Goal: Information Seeking & Learning: Learn about a topic

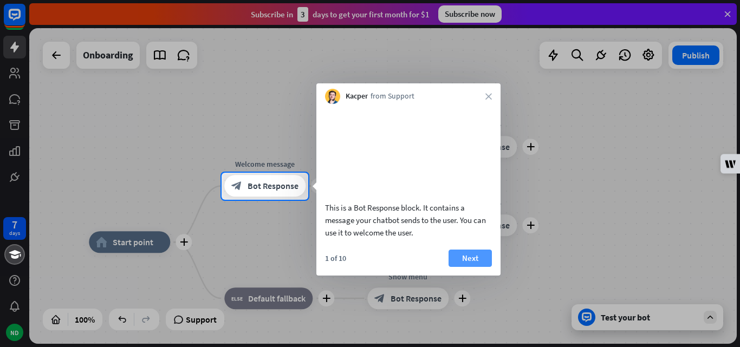
click at [467, 267] on button "Next" at bounding box center [470, 258] width 43 height 17
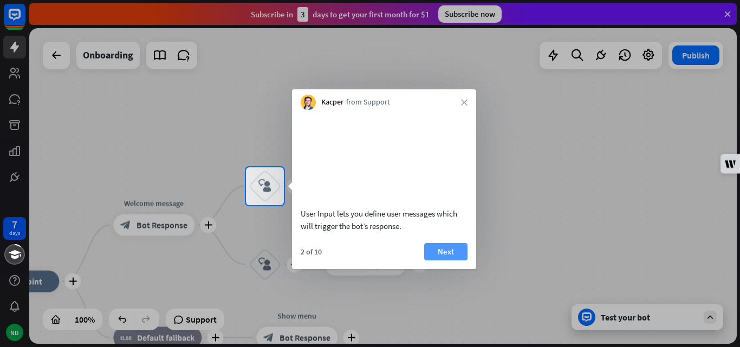
click at [448, 261] on button "Next" at bounding box center [445, 251] width 43 height 17
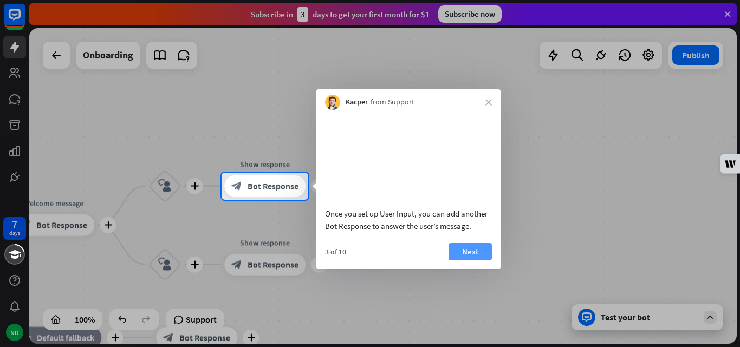
click at [470, 261] on button "Next" at bounding box center [470, 251] width 43 height 17
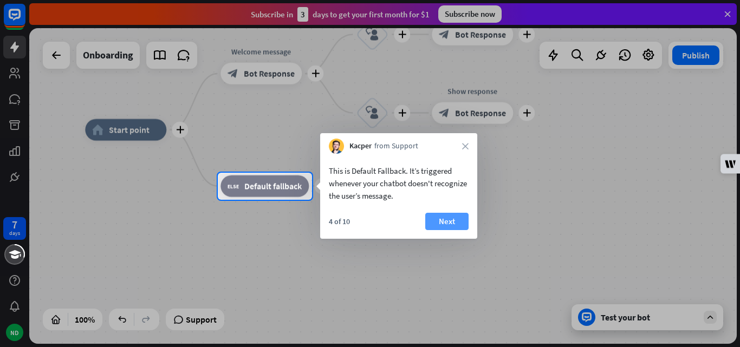
click at [457, 220] on button "Next" at bounding box center [447, 221] width 43 height 17
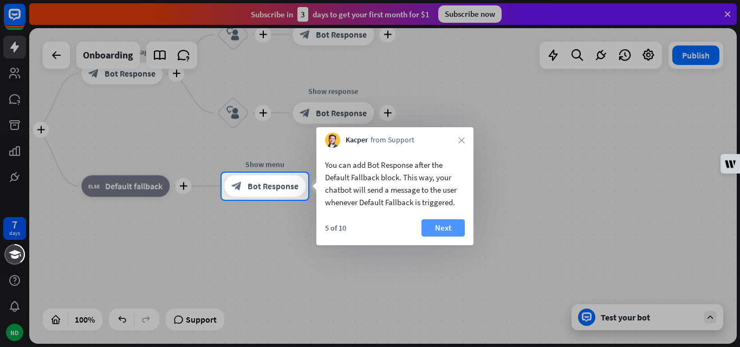
click at [454, 229] on button "Next" at bounding box center [443, 228] width 43 height 17
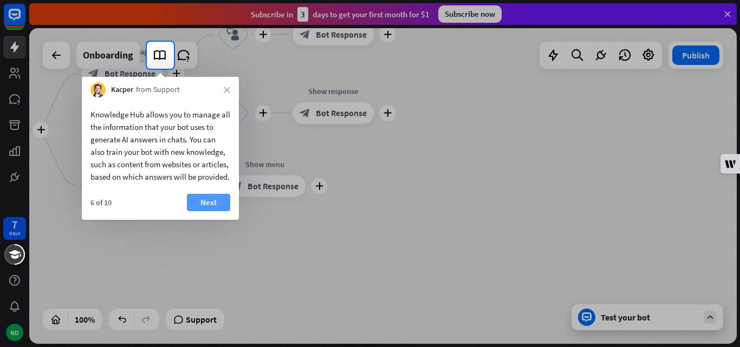
click at [215, 211] on button "Next" at bounding box center [208, 202] width 43 height 17
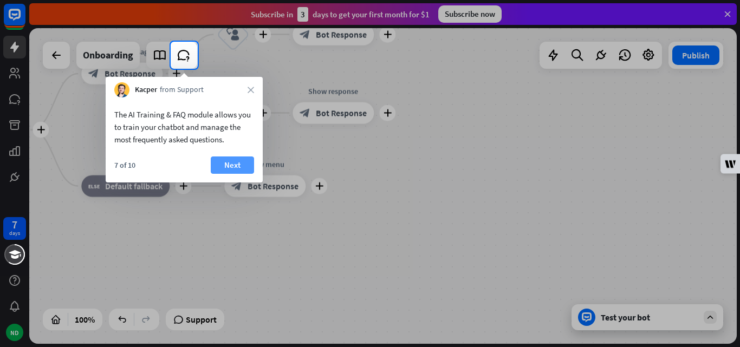
click at [233, 161] on button "Next" at bounding box center [232, 165] width 43 height 17
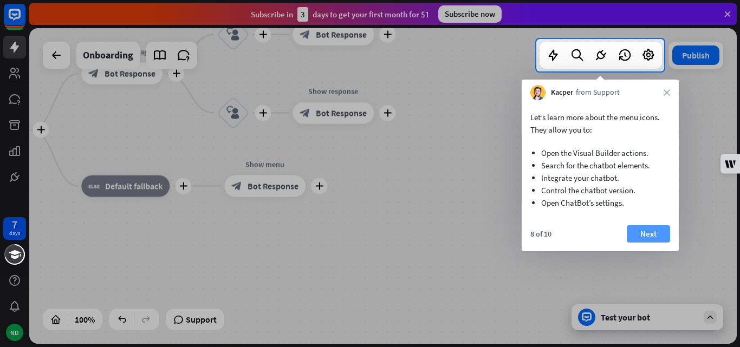
click at [647, 235] on button "Next" at bounding box center [648, 233] width 43 height 17
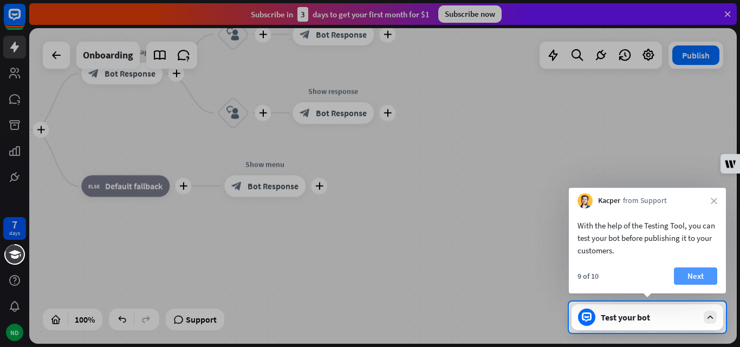
click at [697, 274] on button "Next" at bounding box center [695, 276] width 43 height 17
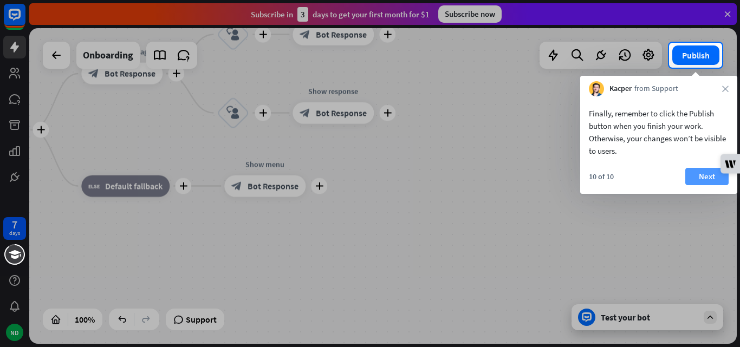
click at [704, 177] on button "Next" at bounding box center [707, 176] width 43 height 17
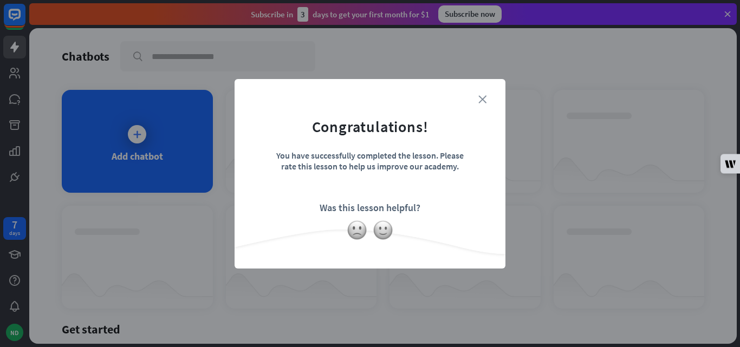
click at [485, 96] on icon "close" at bounding box center [483, 99] width 8 height 8
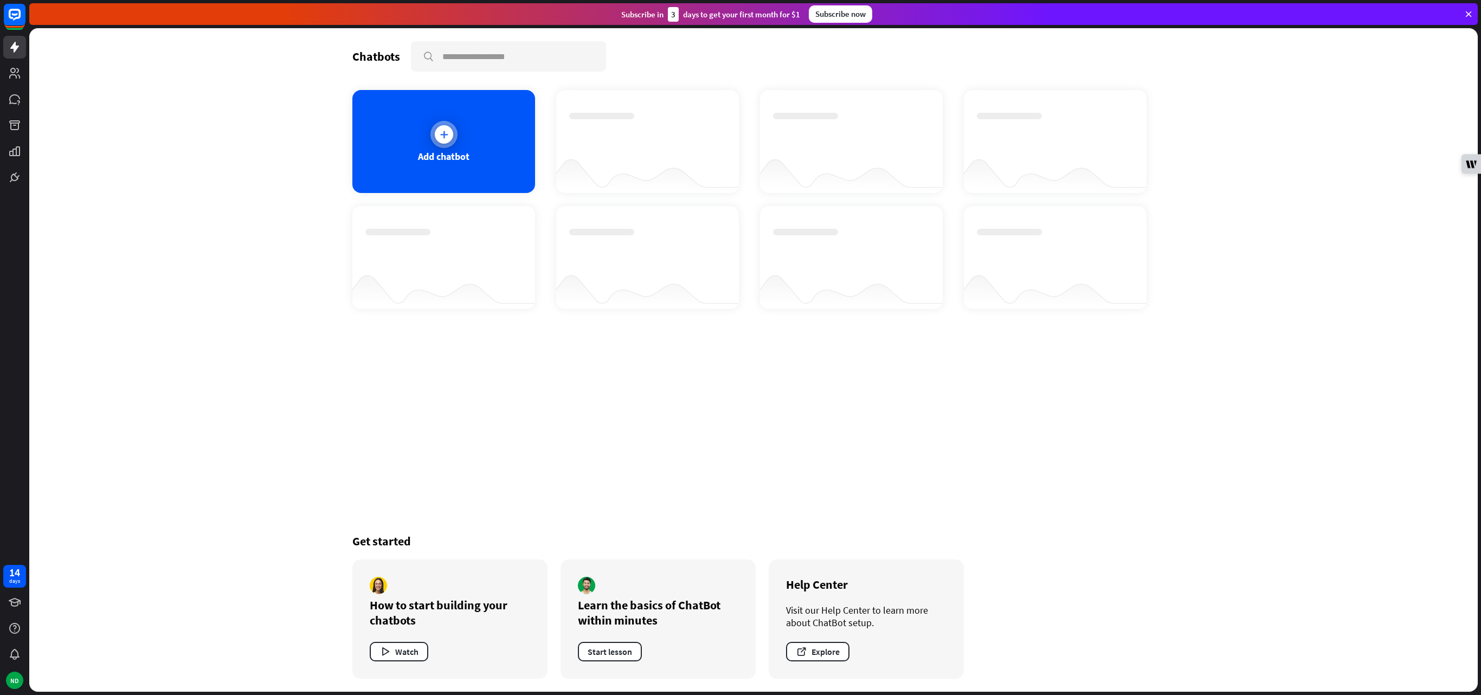
click at [488, 149] on div "Add chatbot" at bounding box center [443, 141] width 183 height 103
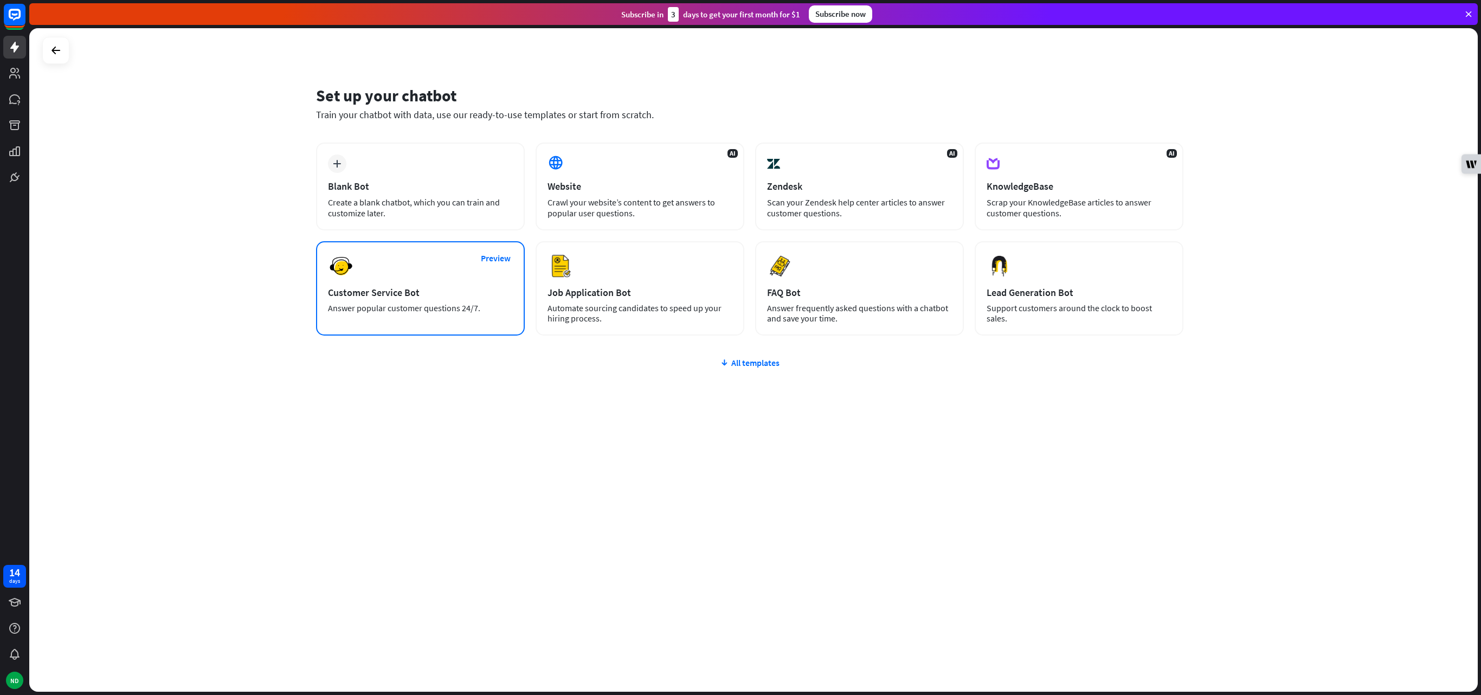
click at [423, 285] on div "Preview Customer Service Bot Answer popular customer questions 24/7." at bounding box center [420, 288] width 209 height 94
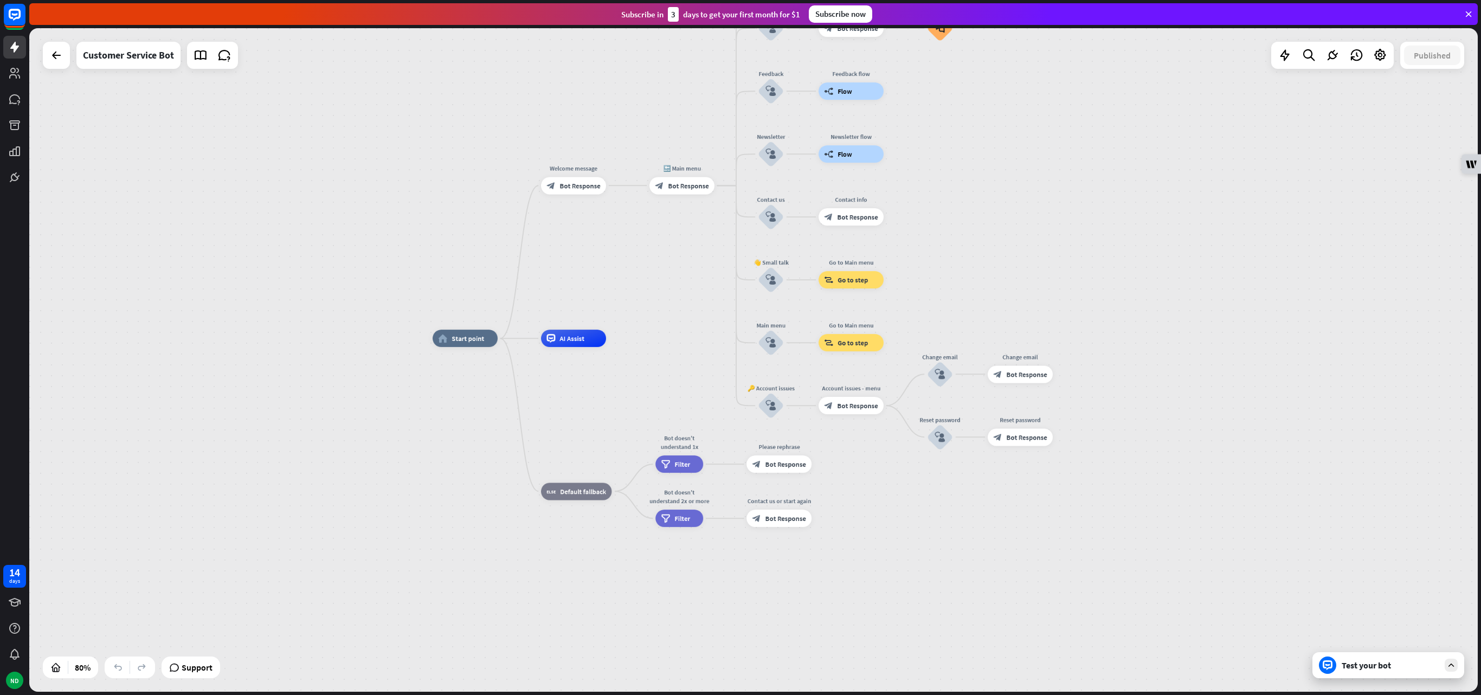
click at [740, 347] on div "Test your bot" at bounding box center [1391, 665] width 98 height 11
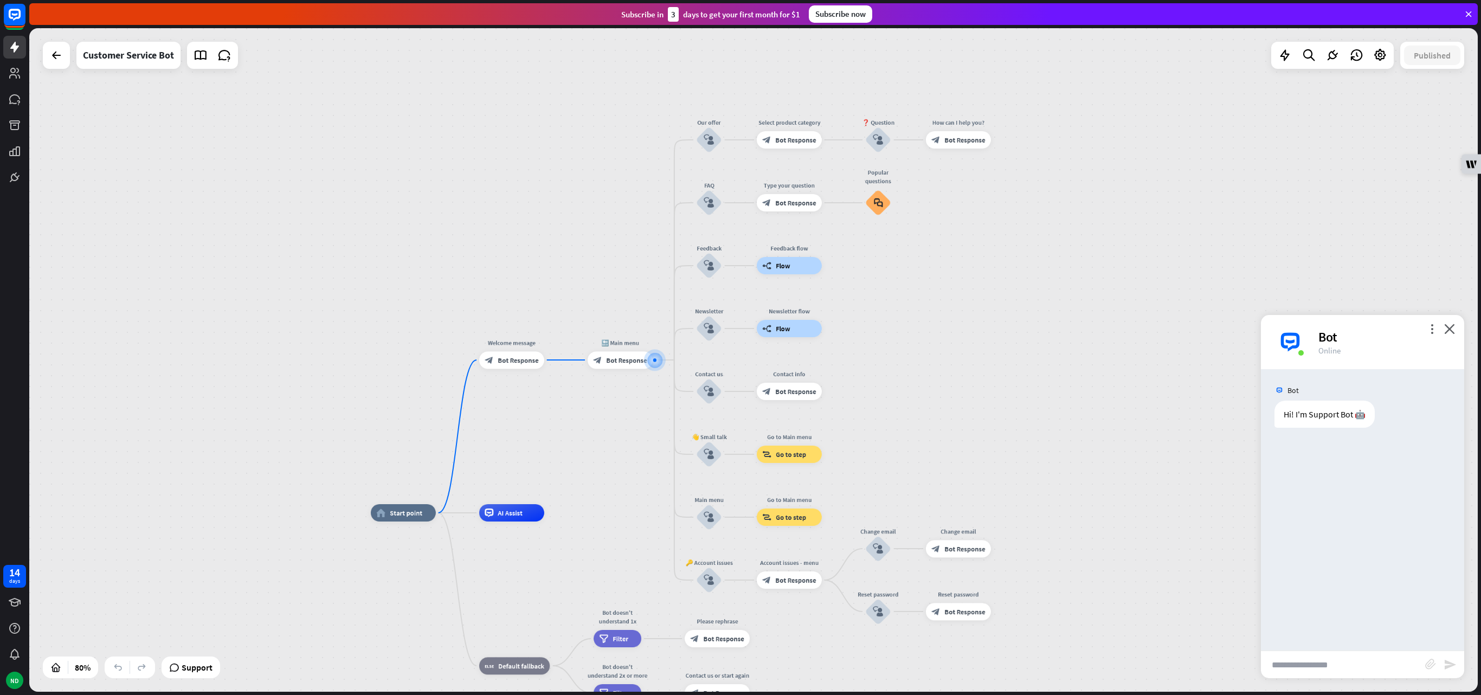
click at [740, 347] on input "text" at bounding box center [1343, 664] width 164 height 27
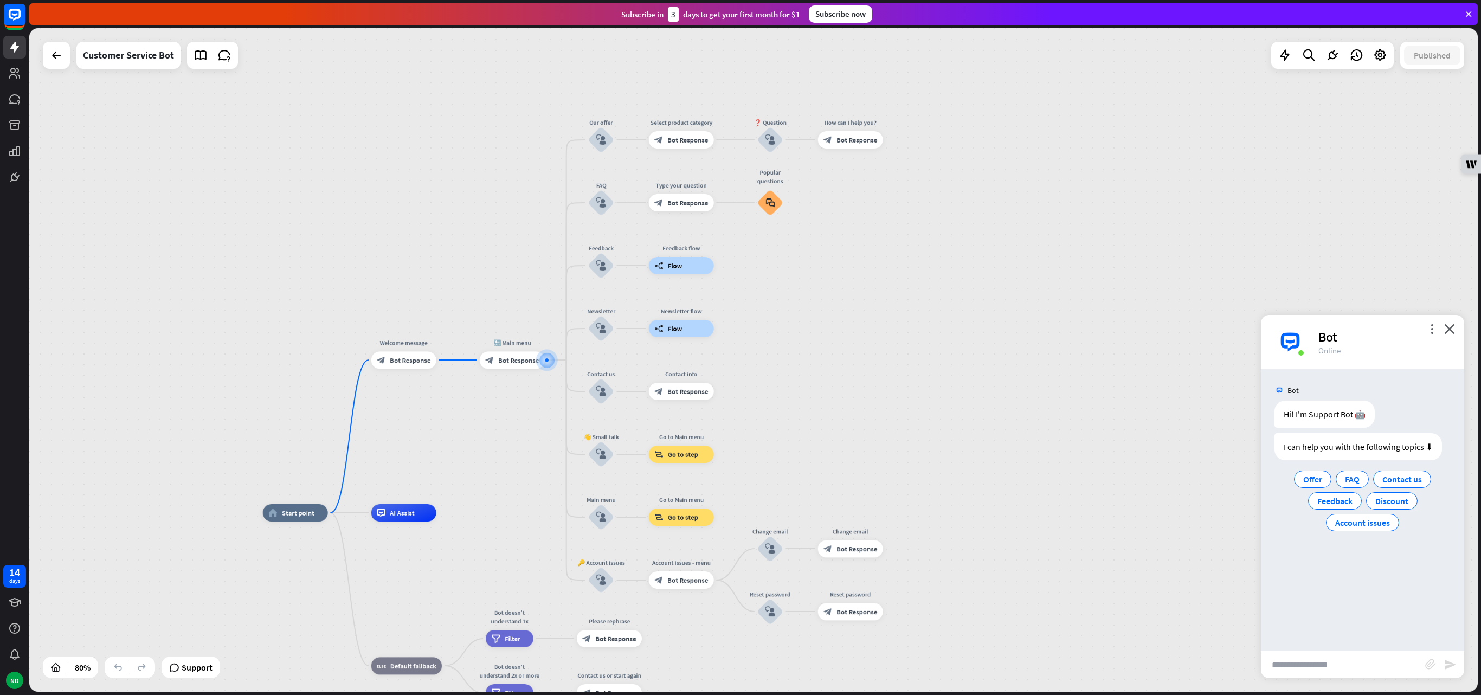
click at [740, 347] on input "text" at bounding box center [1343, 664] width 164 height 27
type input "**********"
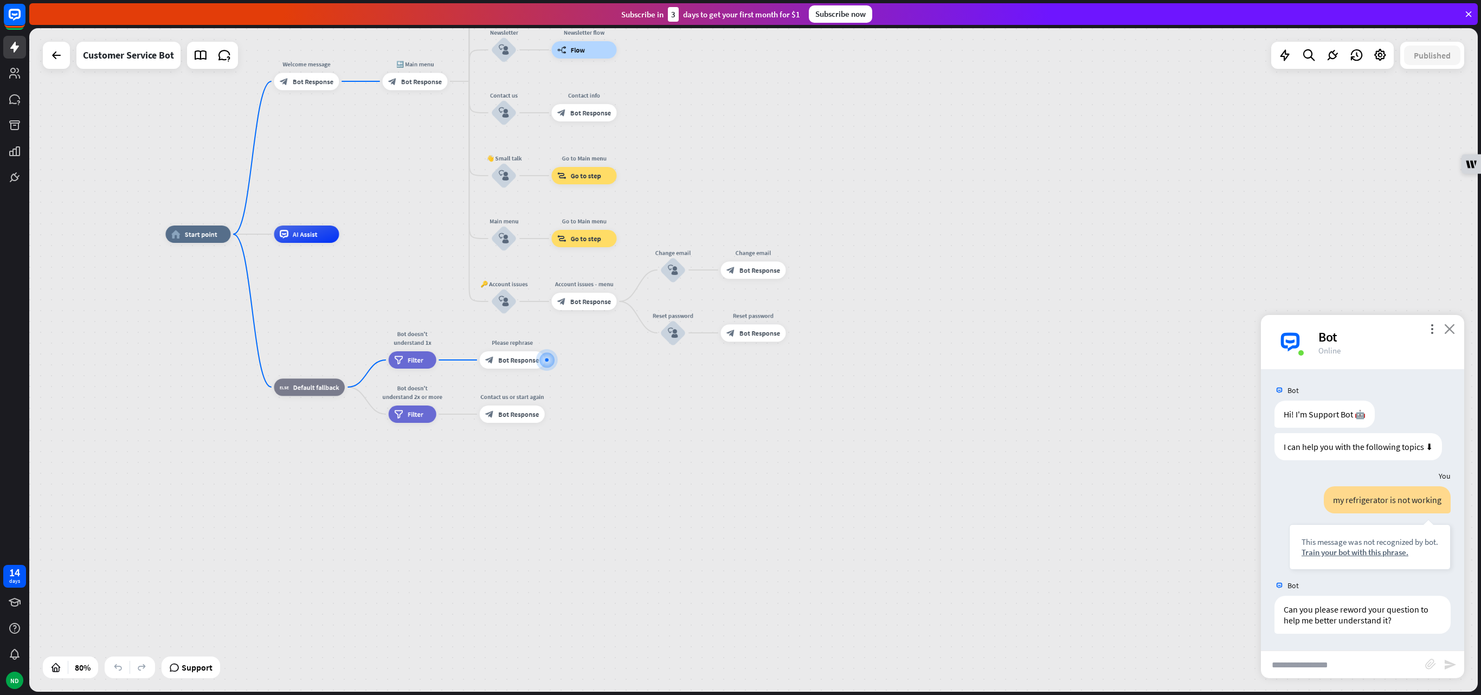
click at [740, 326] on icon "close" at bounding box center [1449, 329] width 11 height 10
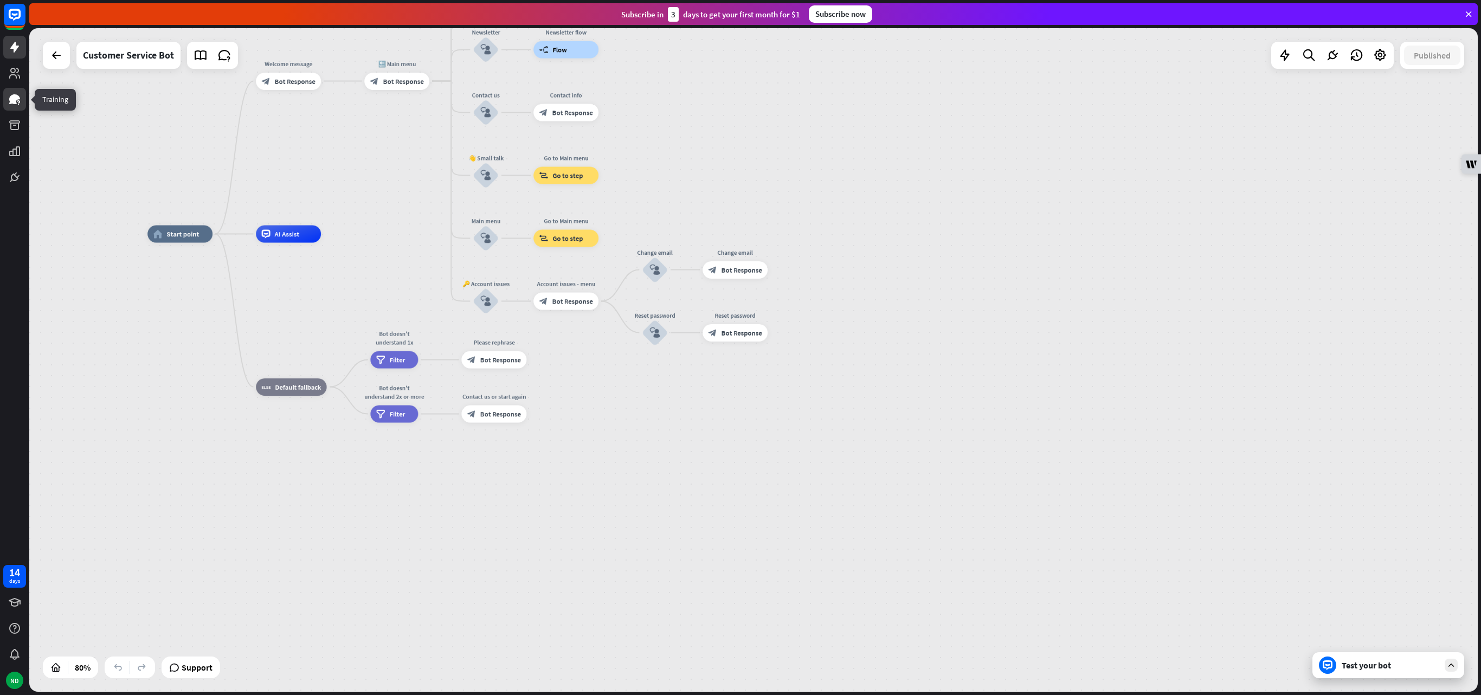
click at [13, 98] on icon at bounding box center [14, 99] width 11 height 10
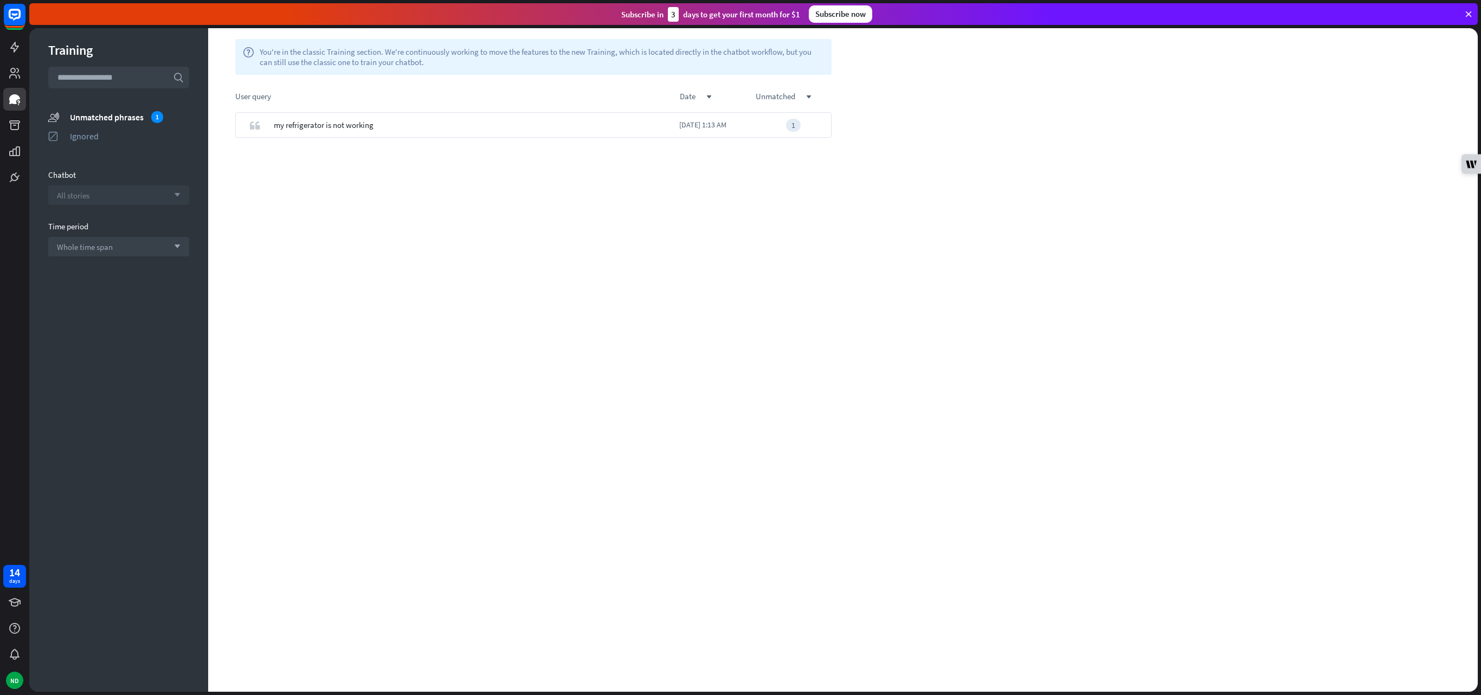
click at [164, 193] on div "All stories arrow_down" at bounding box center [118, 195] width 141 height 20
click at [302, 227] on div "quote my refrigerator is not working [DATE] 1:13 AM 1" at bounding box center [533, 401] width 650 height 579
click at [175, 244] on icon "arrow_down" at bounding box center [175, 246] width 12 height 7
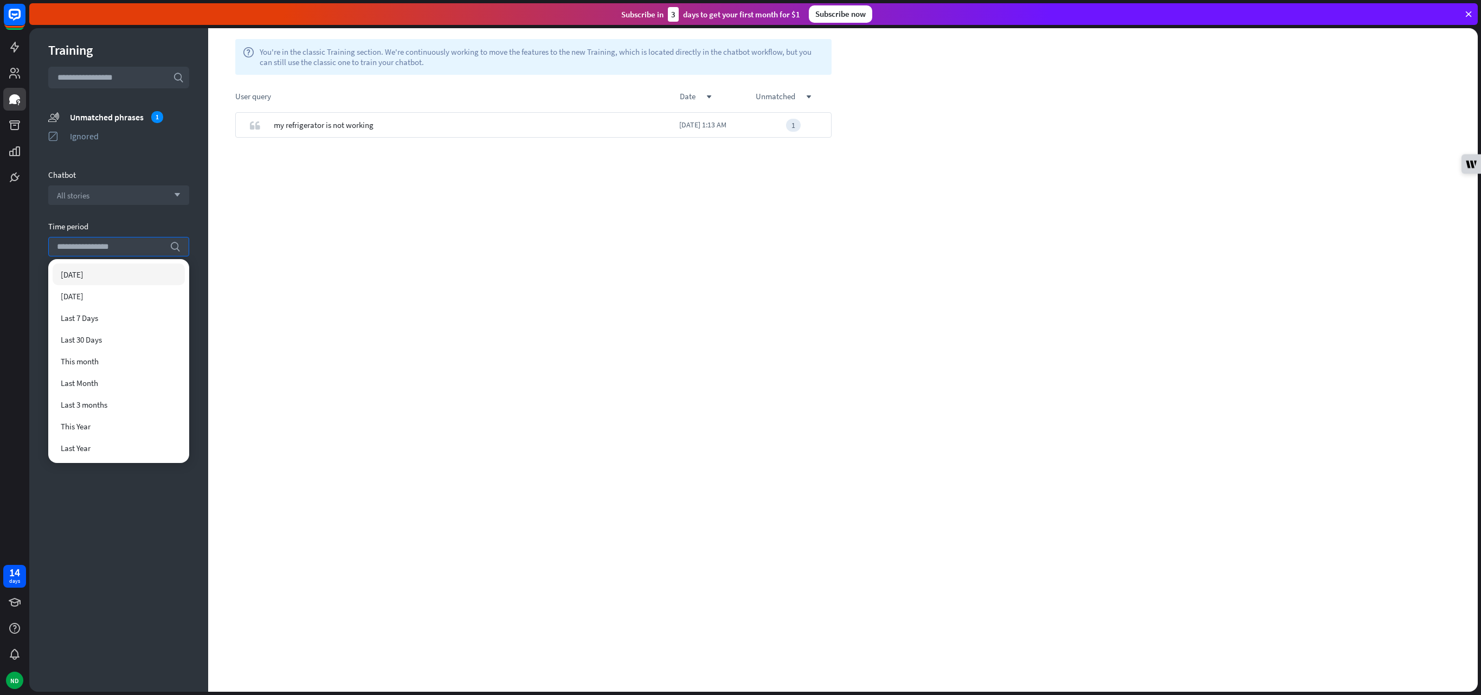
click at [287, 265] on div "quote my refrigerator is not working [DATE] 1:13 AM 1" at bounding box center [533, 401] width 650 height 579
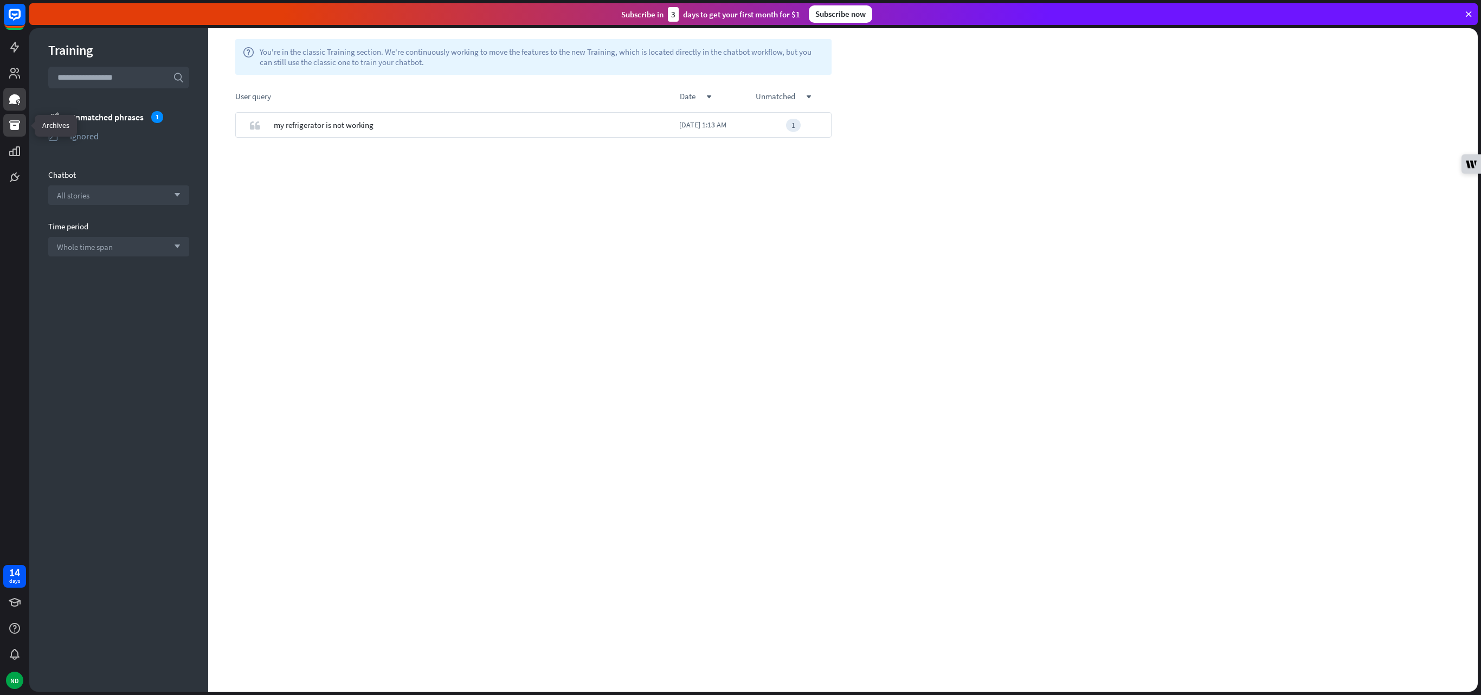
click at [15, 129] on icon at bounding box center [14, 125] width 11 height 10
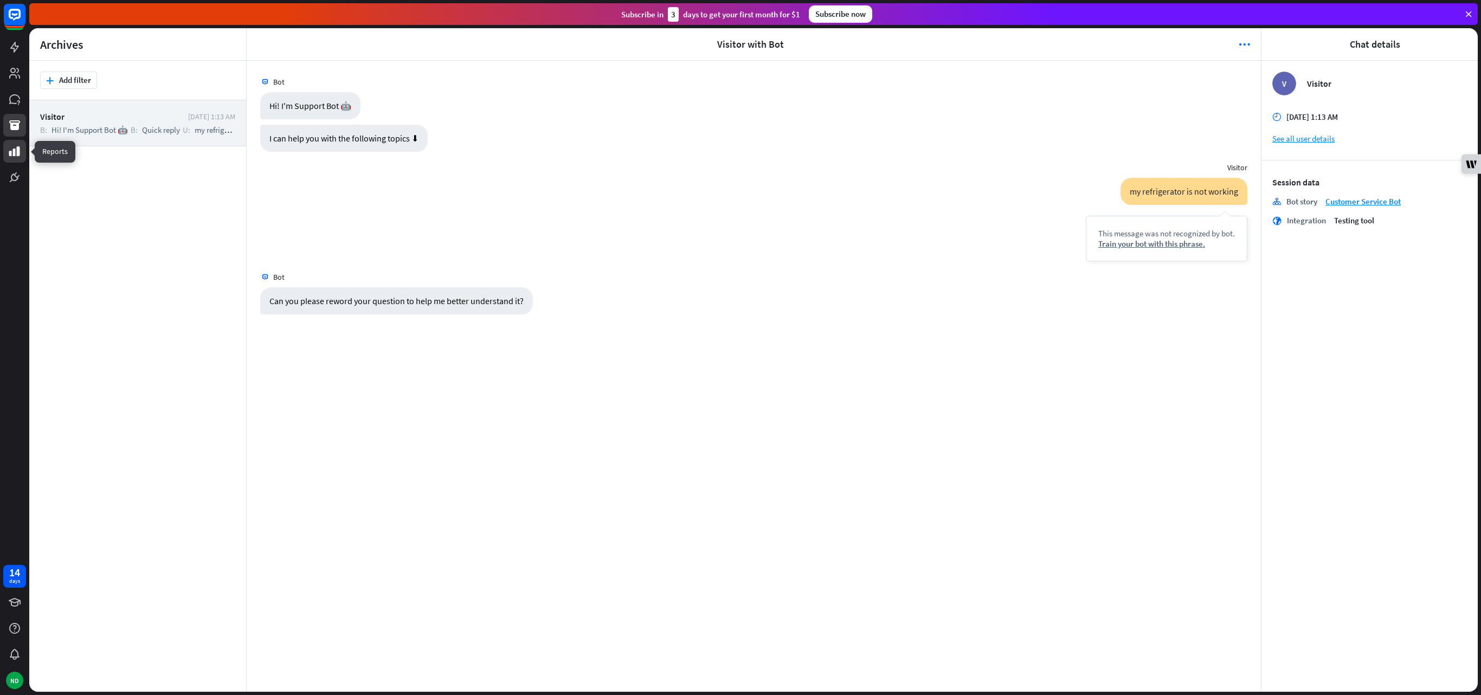
click at [16, 156] on icon at bounding box center [14, 151] width 13 height 13
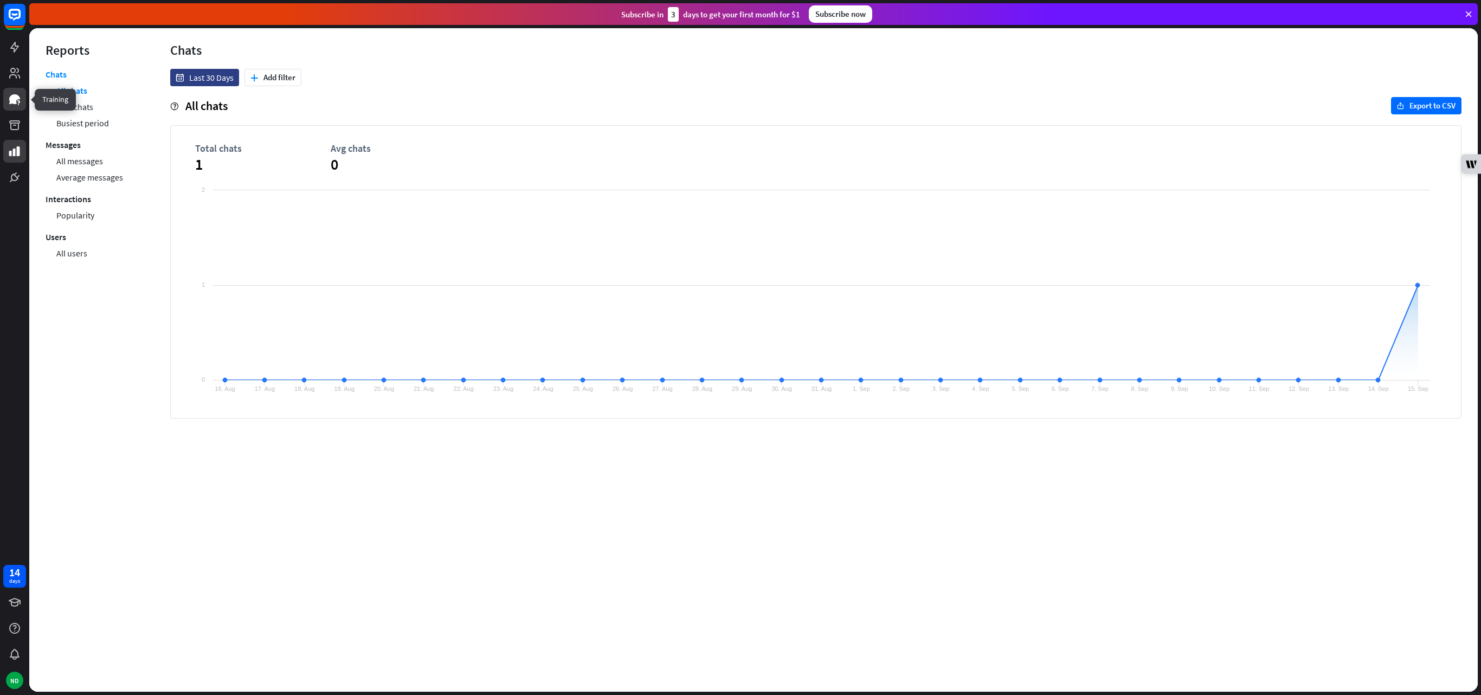
click at [16, 94] on icon at bounding box center [14, 99] width 13 height 13
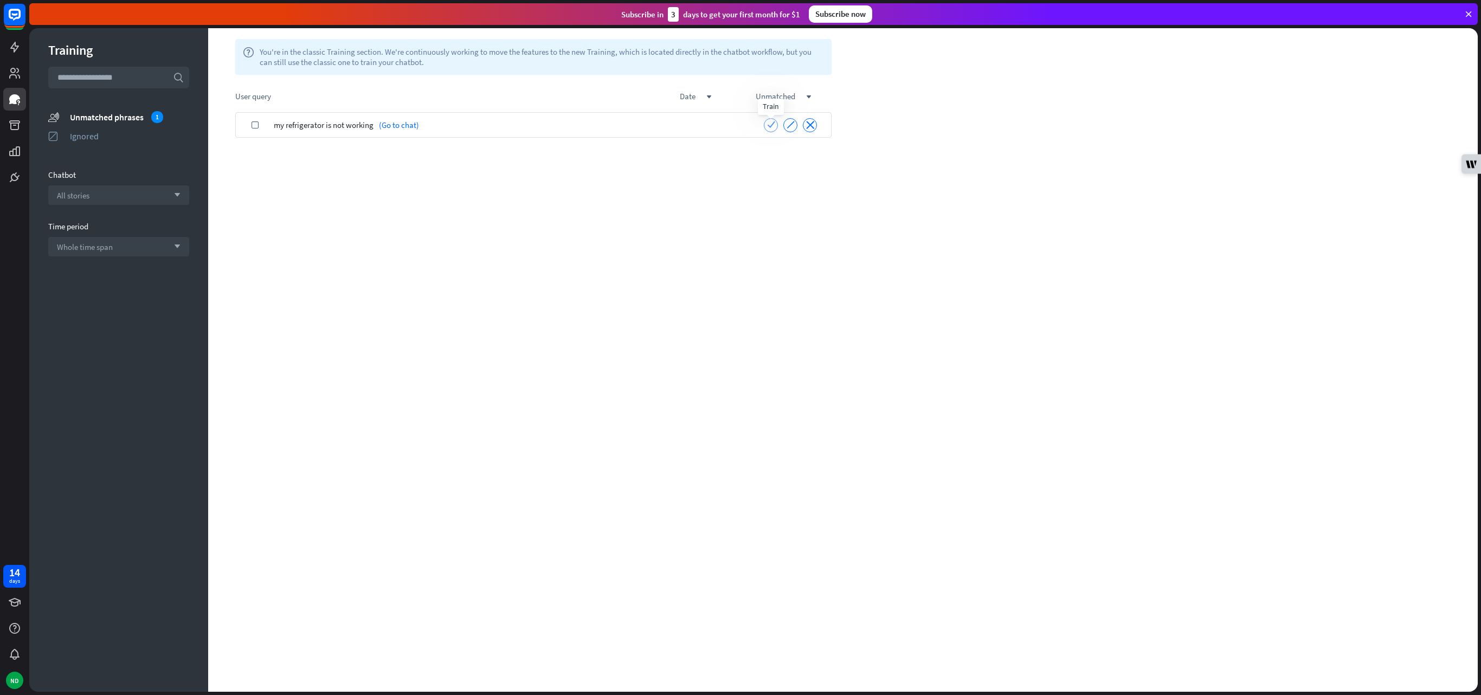
click at [740, 128] on div "check" at bounding box center [771, 125] width 8 height 10
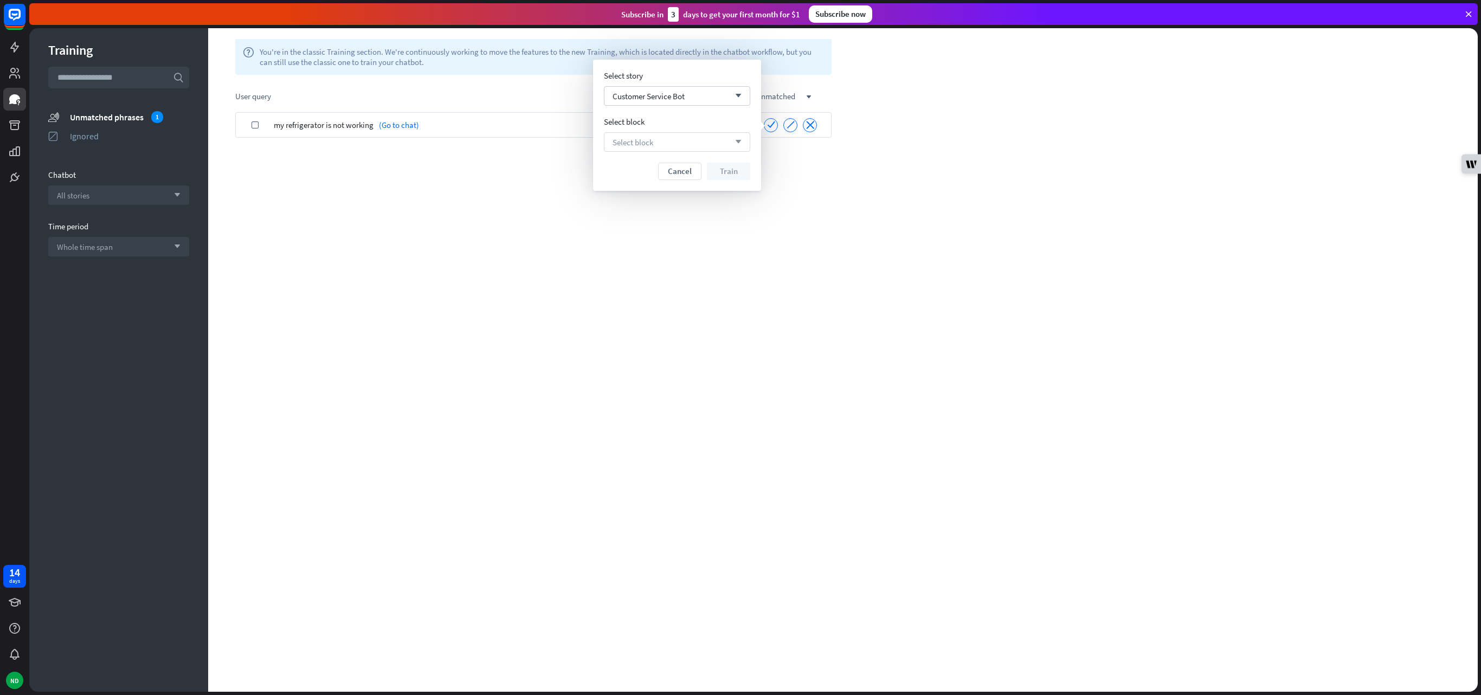
click at [721, 143] on div "Select block arrow_down" at bounding box center [677, 142] width 146 height 20
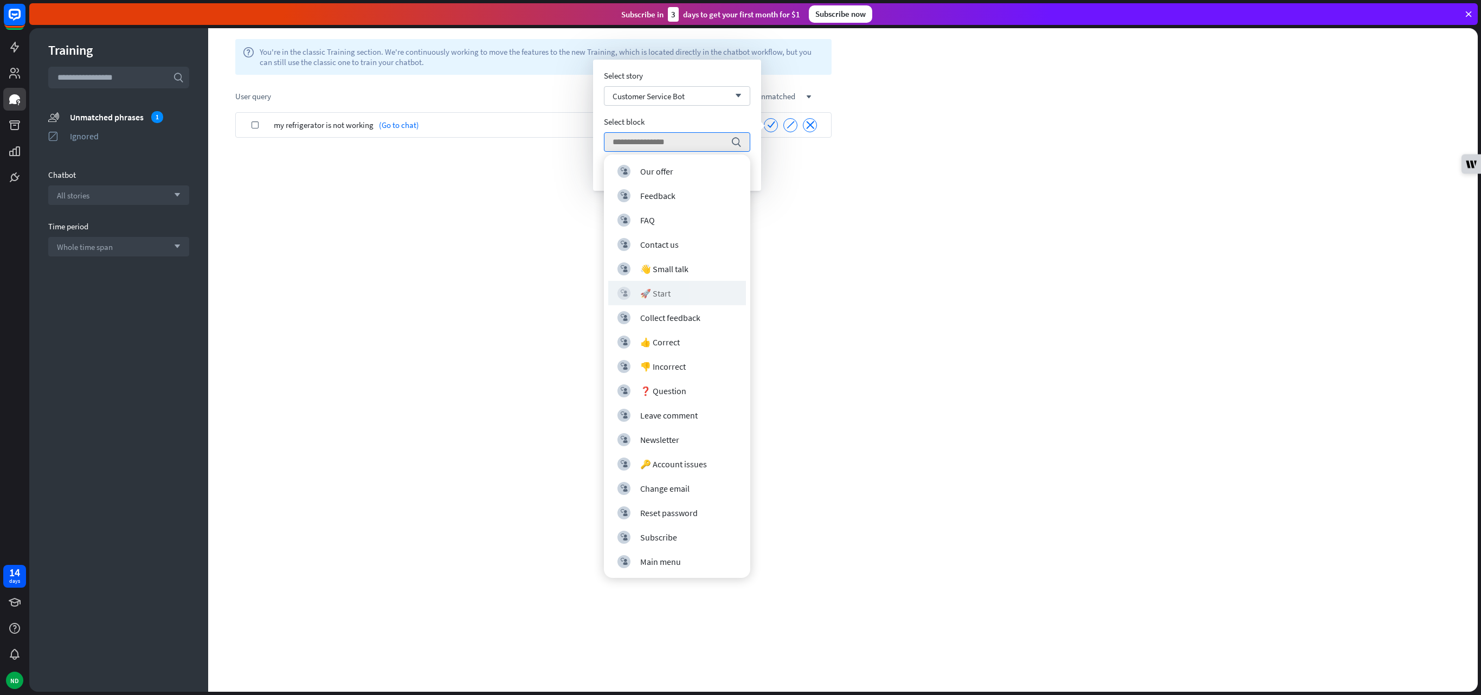
click at [685, 283] on div "block_user_input 🚀 Start" at bounding box center [677, 293] width 138 height 24
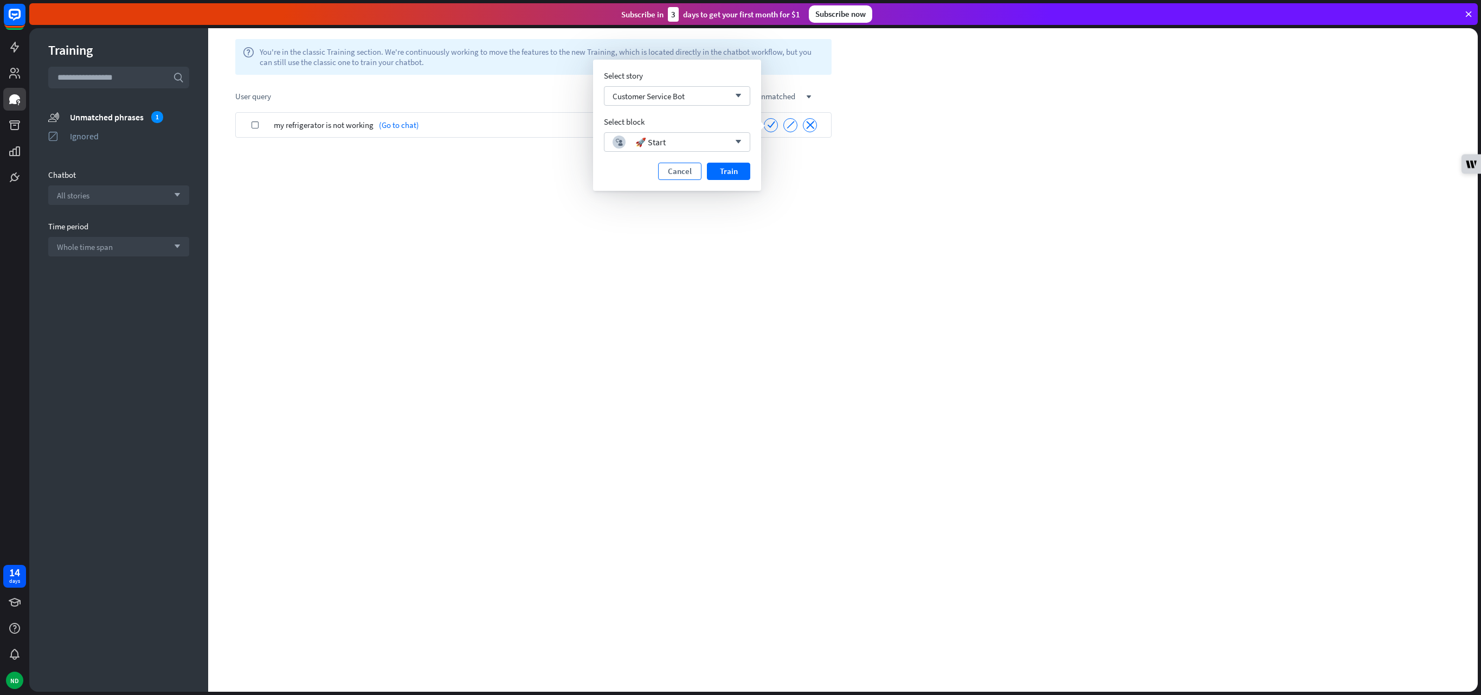
click at [683, 170] on button "Cancel" at bounding box center [679, 171] width 43 height 17
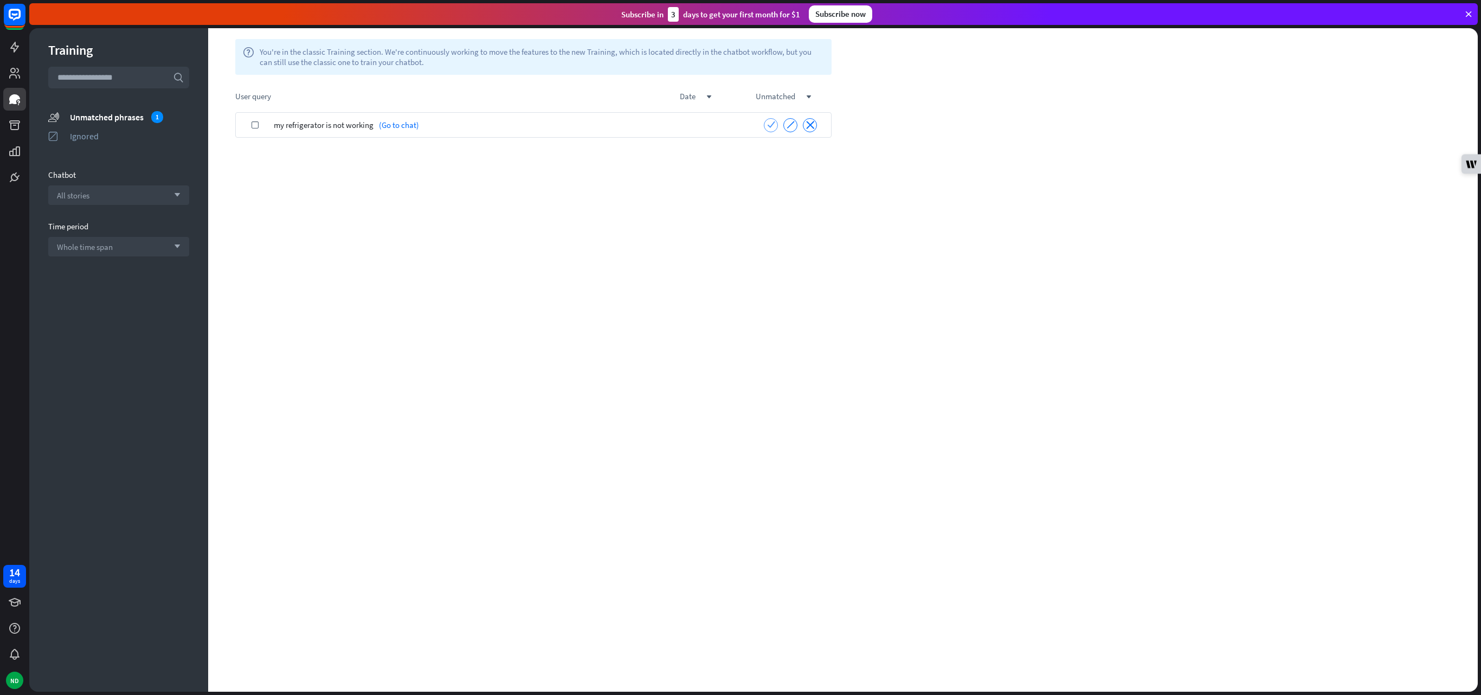
click at [740, 125] on icon "check" at bounding box center [771, 124] width 8 height 8
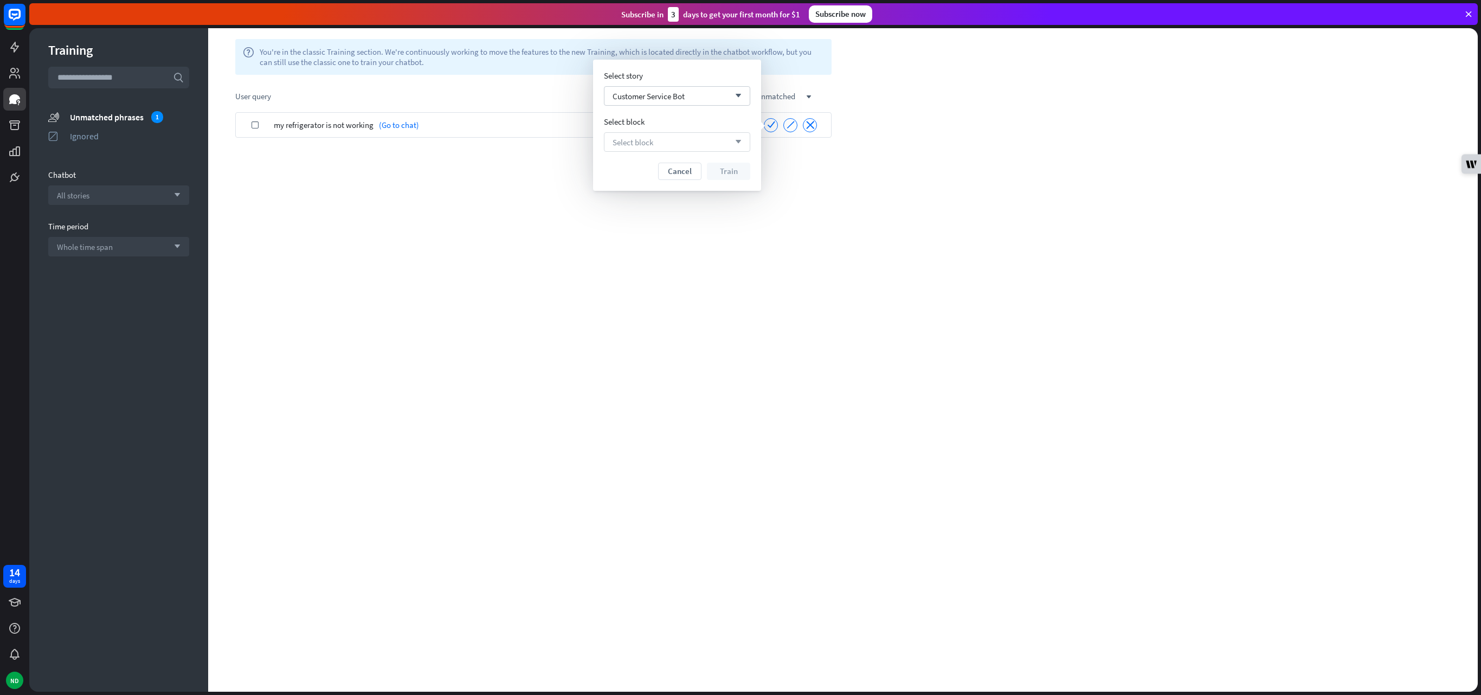
click at [701, 138] on div "Select block arrow_down" at bounding box center [677, 142] width 146 height 20
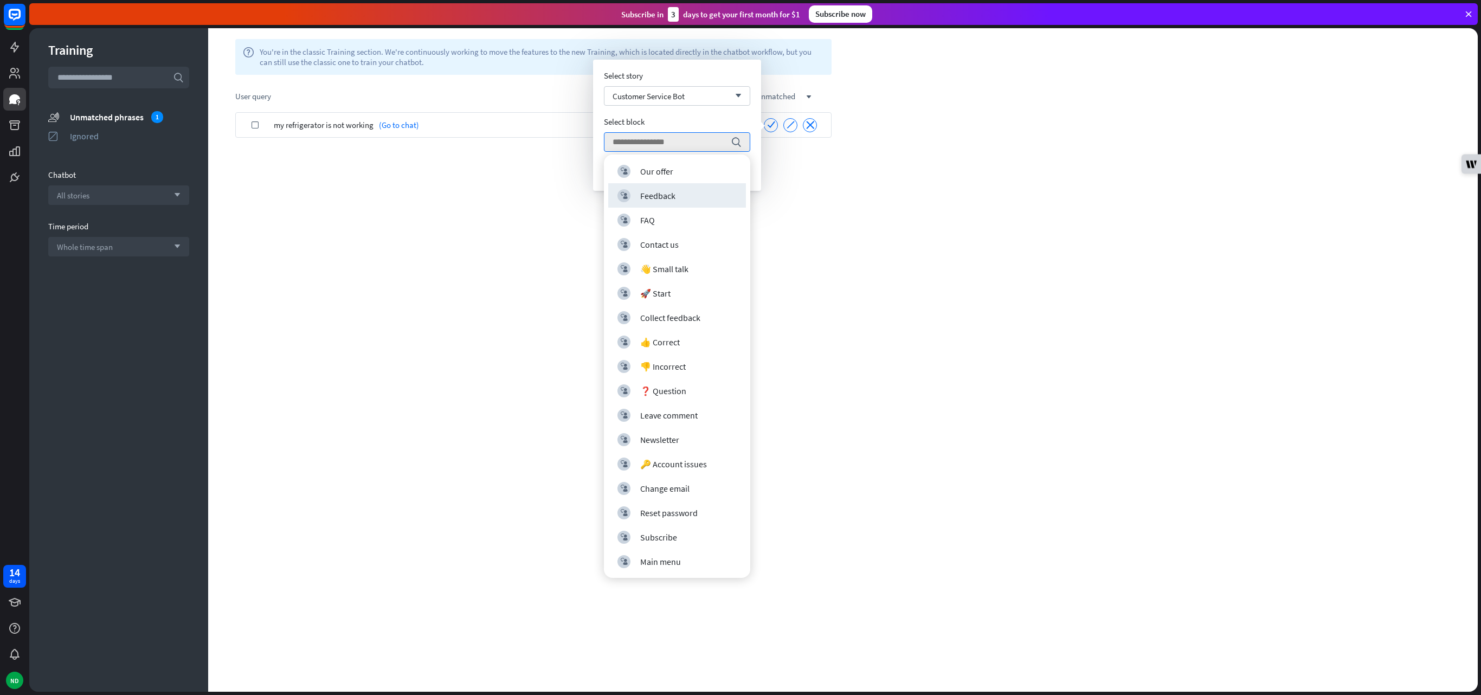
click at [740, 201] on div "check my refrigerator is not working (Go to chat) check ignore close" at bounding box center [533, 401] width 650 height 579
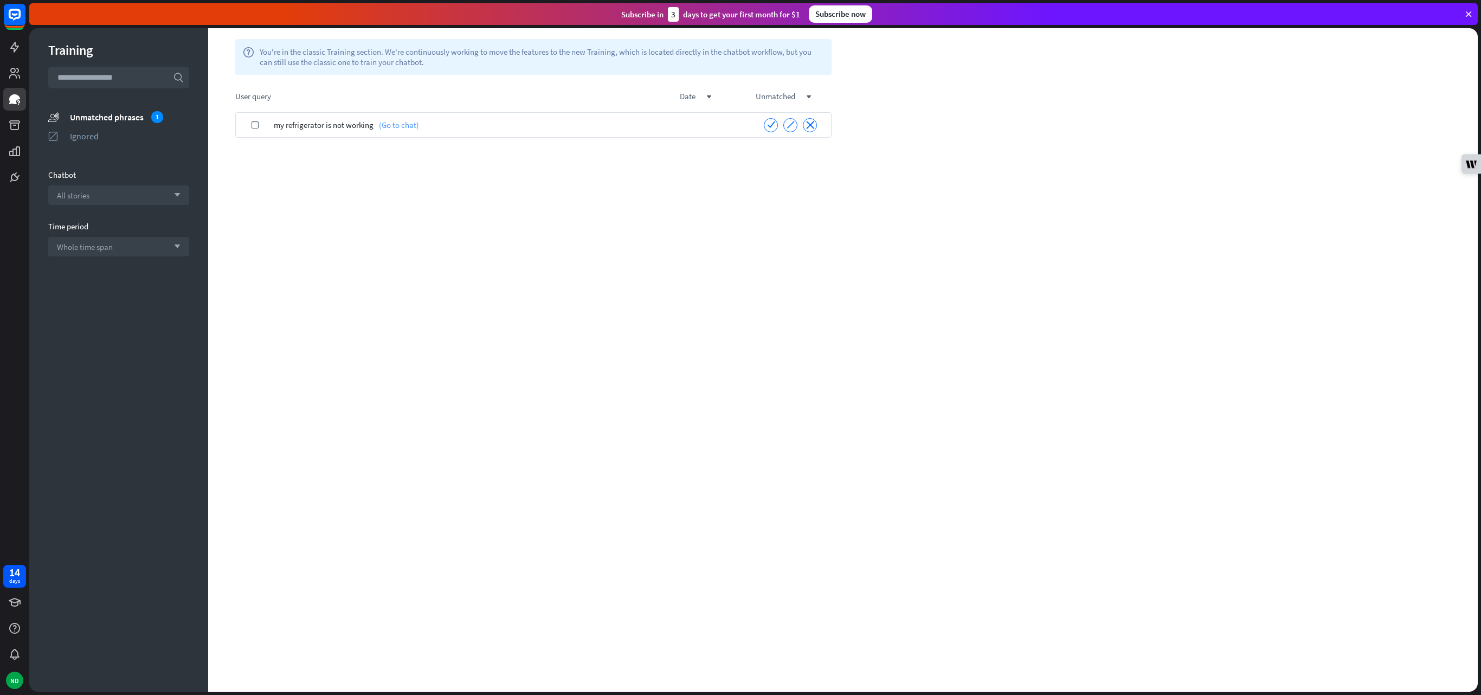
click at [394, 125] on link "(Go to chat)" at bounding box center [396, 124] width 46 height 25
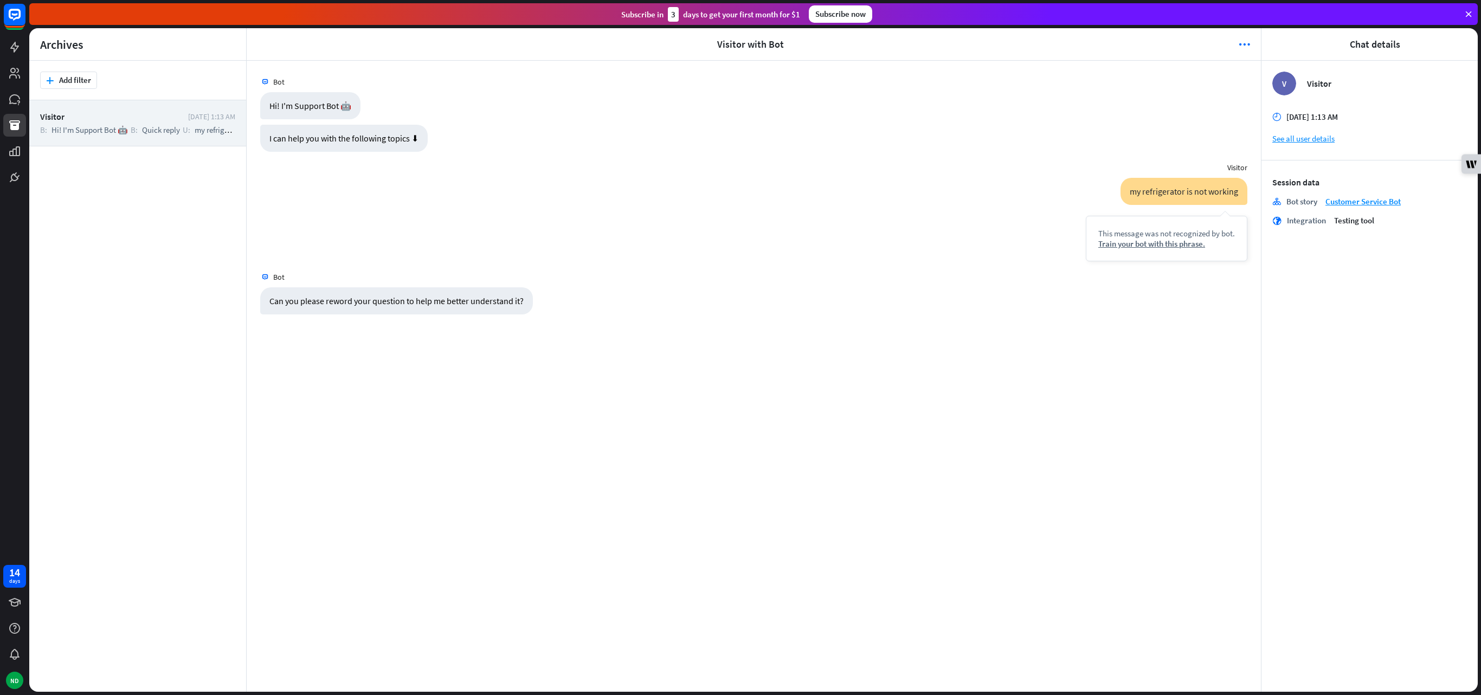
click at [538, 347] on div "Bot Hi! I'm Support Bot 🤖 [DATE] 1:13 AM I can help you with the following topi…" at bounding box center [754, 376] width 1014 height 631
click at [740, 347] on div "V Visitor time [DATE] 1:13 AM See all user details Session data stories Bot sto…" at bounding box center [1369, 376] width 216 height 631
click at [16, 180] on icon at bounding box center [15, 177] width 8 height 8
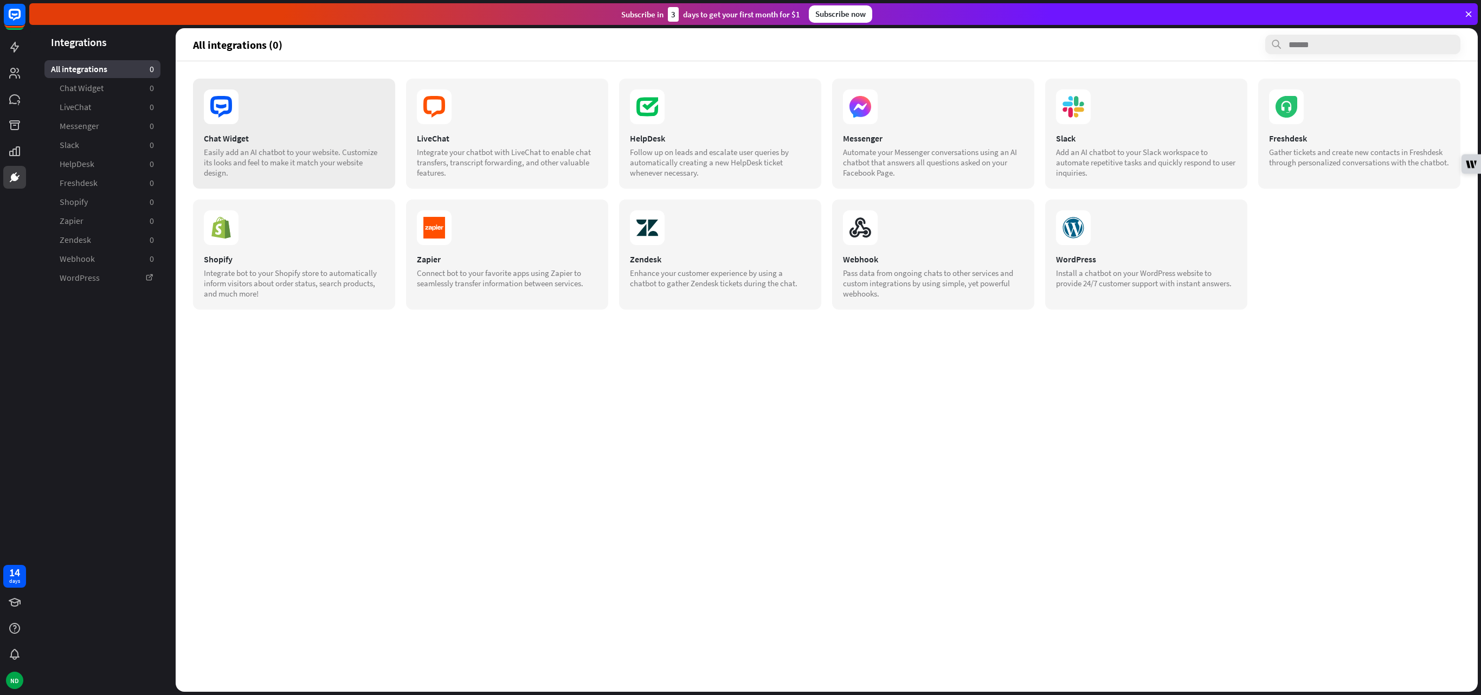
click at [274, 139] on div "Chat Widget" at bounding box center [294, 138] width 181 height 11
